Goal: Task Accomplishment & Management: Manage account settings

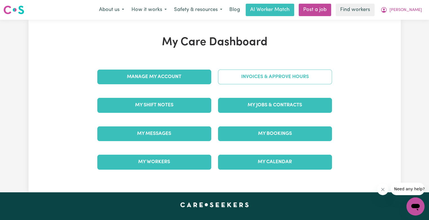
click at [252, 80] on link "Invoices & Approve Hours" at bounding box center [275, 76] width 114 height 15
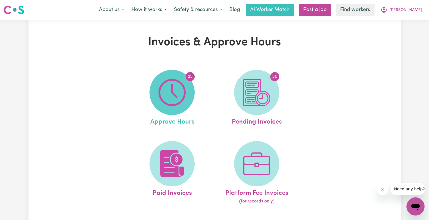
click at [176, 87] on img at bounding box center [172, 92] width 27 height 27
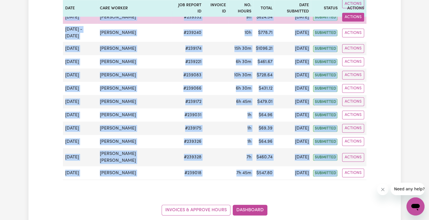
scroll to position [330, 0]
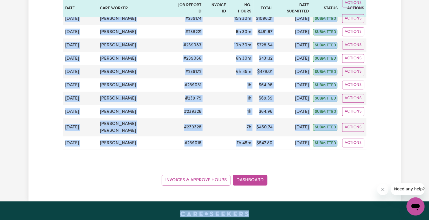
drag, startPoint x: 65, startPoint y: 120, endPoint x: 345, endPoint y: 219, distance: 297.1
click at [345, 219] on div "Menu About us How it works Safety & resources Blog AI Worker Match Post a job F…" at bounding box center [214, 48] width 429 height 756
copy div "[DATE] - [DATE] [PERSON_NAME] # 239541 10h $ 1181.42 [DATE] submitted Actions […"
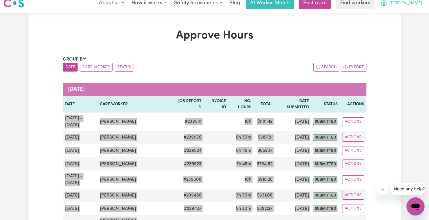
scroll to position [0, 0]
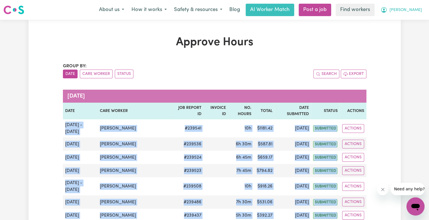
click at [415, 11] on span "[PERSON_NAME]" at bounding box center [406, 10] width 32 height 6
click at [410, 32] on link "Logout" at bounding box center [403, 32] width 45 height 11
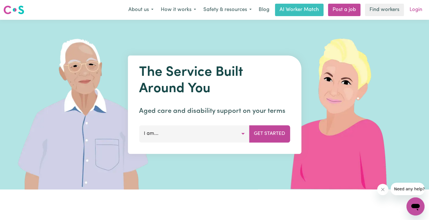
click at [412, 11] on link "Login" at bounding box center [415, 10] width 19 height 12
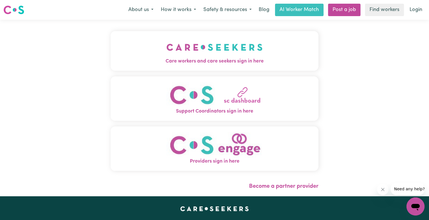
click at [178, 64] on span "Care workers and care seekers sign in here" at bounding box center [215, 61] width 208 height 7
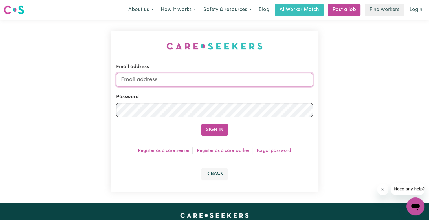
click at [176, 83] on input "Email address" at bounding box center [214, 80] width 197 height 14
type input "[PERSON_NAME][EMAIL_ADDRESS][DOMAIN_NAME]"
click at [201, 123] on button "Sign In" at bounding box center [214, 129] width 27 height 12
